Goal: Task Accomplishment & Management: Use online tool/utility

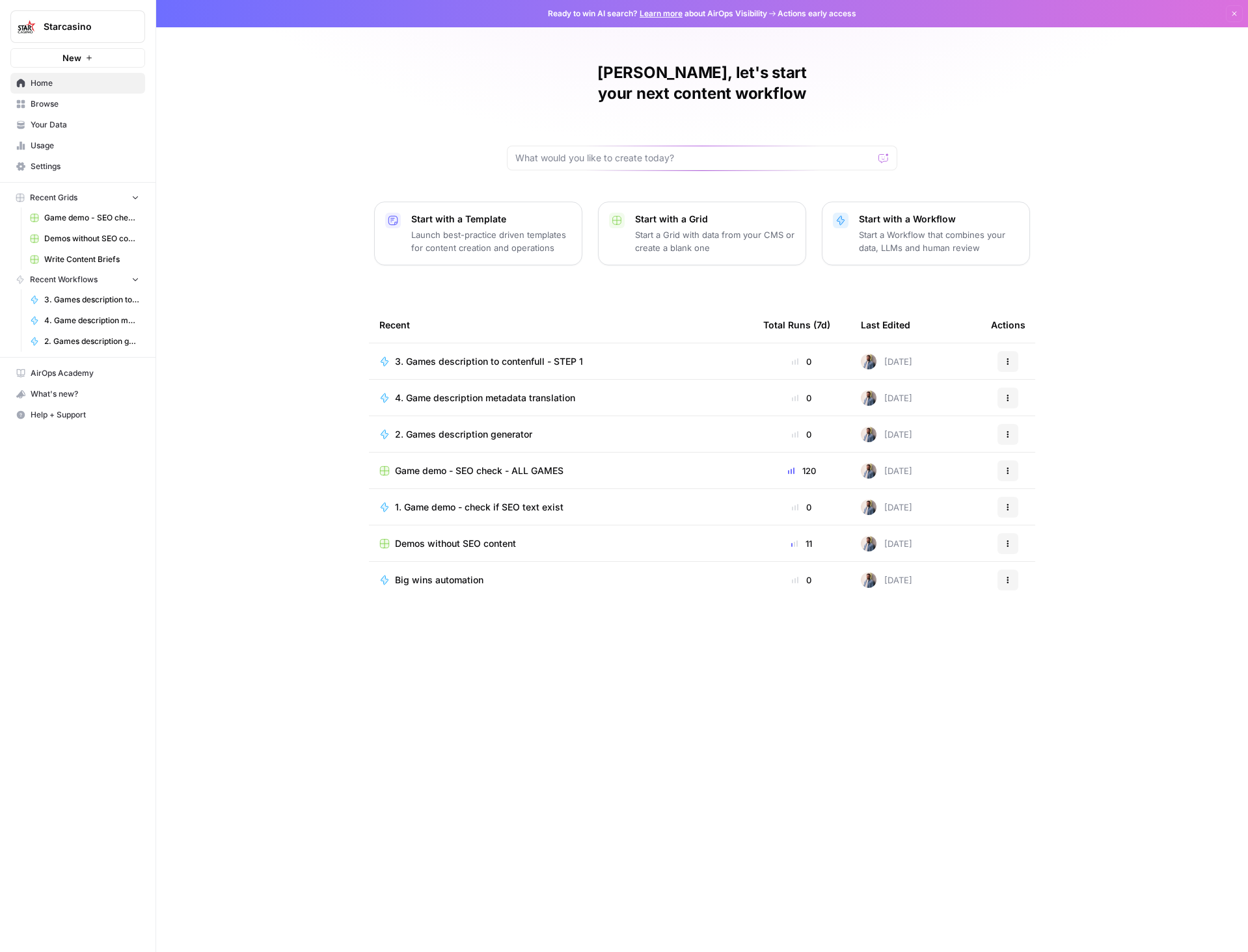
click at [451, 464] on span "Game demo - SEO check - ALL GAMES" at bounding box center [479, 471] width 169 height 13
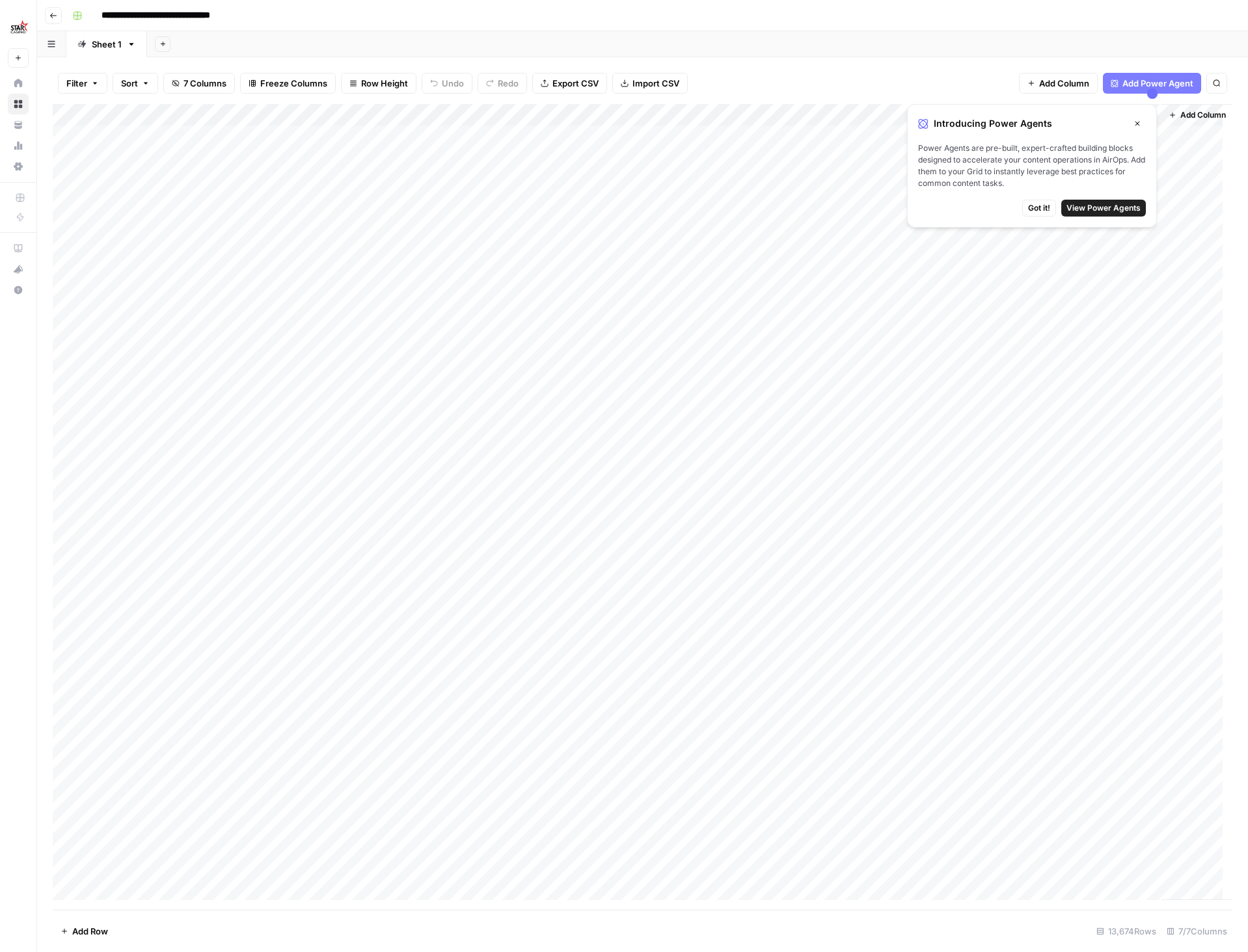
click at [1040, 215] on button "Got it!" at bounding box center [1039, 208] width 34 height 17
click at [858, 533] on div "Add Column" at bounding box center [643, 507] width 1180 height 806
